Goal: Task Accomplishment & Management: Complete application form

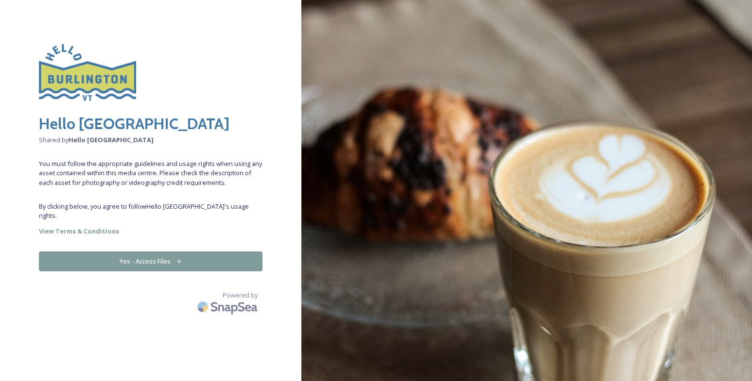
click at [160, 252] on button "Yes - Access Files" at bounding box center [151, 262] width 224 height 20
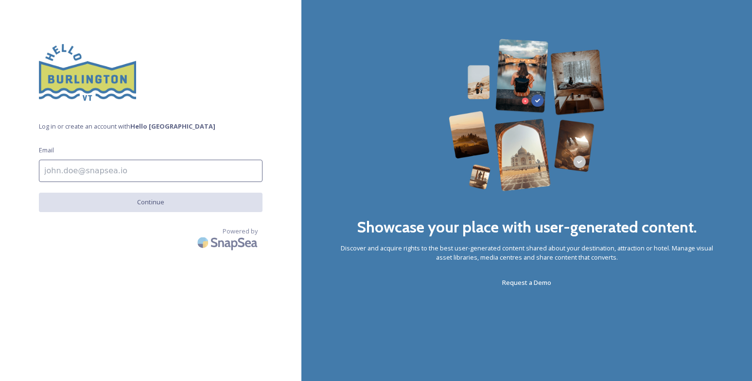
click at [119, 175] on input at bounding box center [151, 171] width 224 height 22
type input "[EMAIL_ADDRESS][DOMAIN_NAME]"
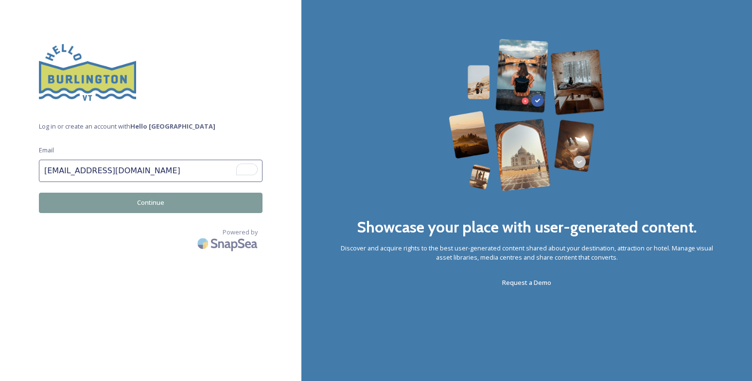
click at [151, 201] on button "Continue" at bounding box center [151, 203] width 224 height 20
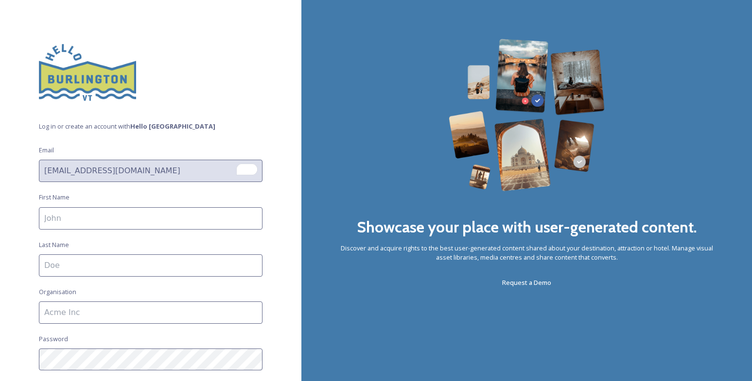
click at [152, 225] on input at bounding box center [151, 218] width 224 height 22
type input "Lauren"
type input "Bass"
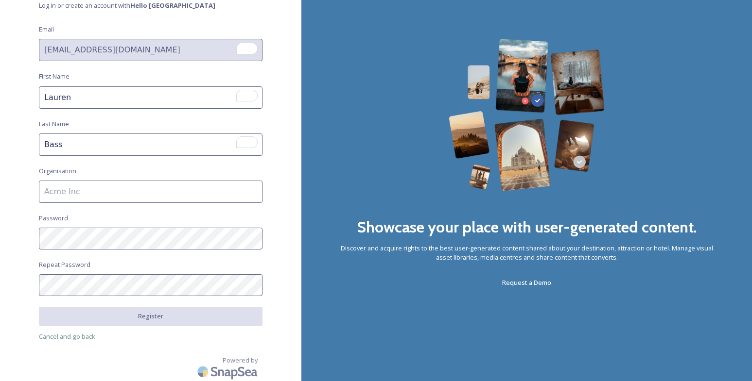
click at [138, 192] on input at bounding box center [151, 192] width 224 height 22
type input "LaunchVT"
click at [35, 235] on div "Log in or create an account with Hello Burlington Email lauren@launchvt.com Fir…" at bounding box center [150, 190] width 301 height 381
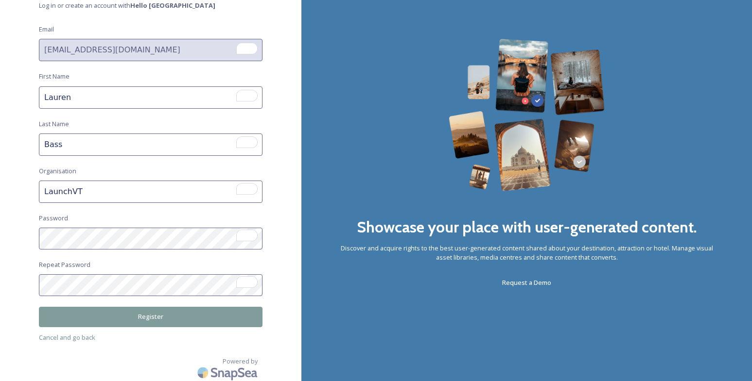
click at [131, 315] on button "Register" at bounding box center [151, 317] width 224 height 20
